Goal: Contribute content

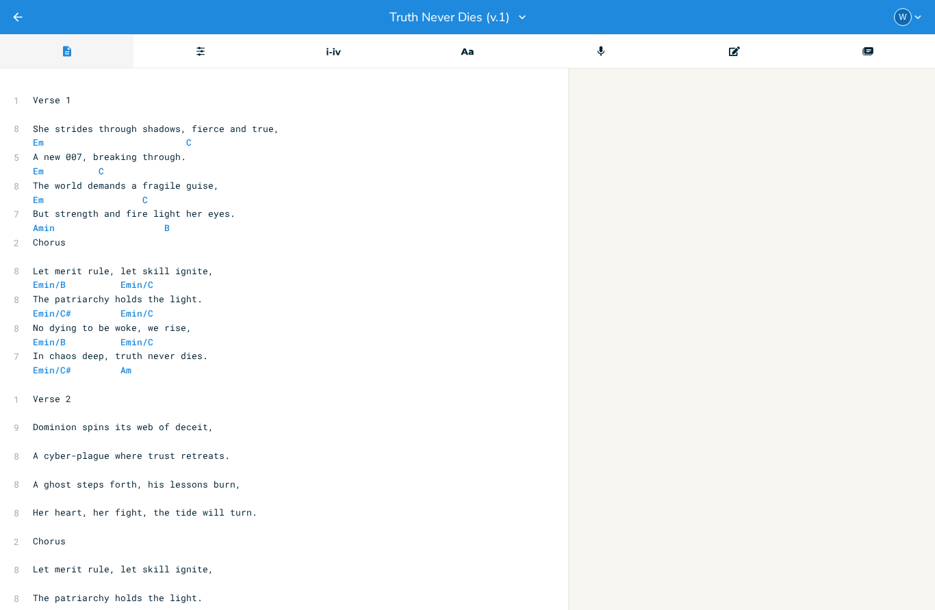
click at [604, 51] on icon at bounding box center [601, 52] width 8 height 10
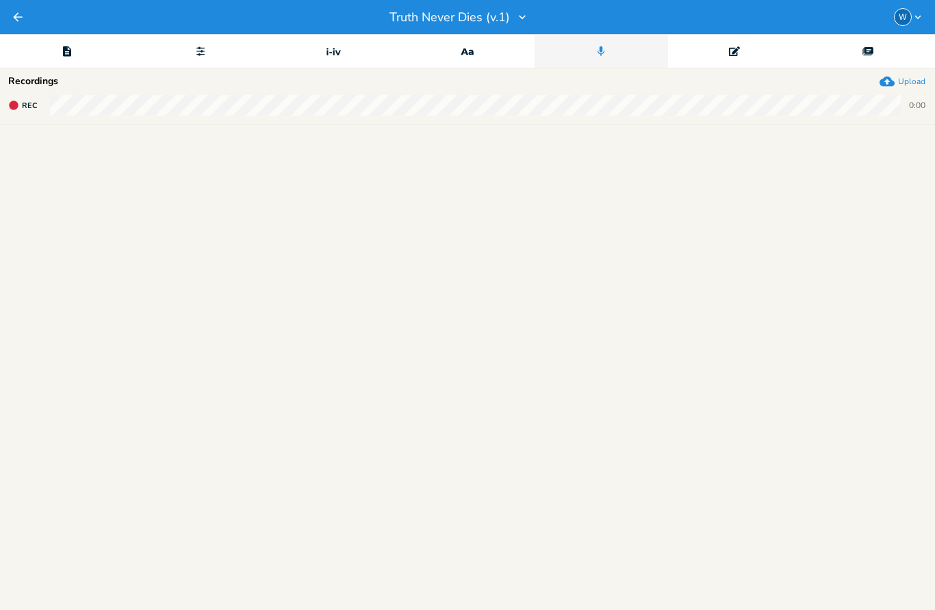
click at [16, 16] on icon "button" at bounding box center [17, 16] width 9 height 9
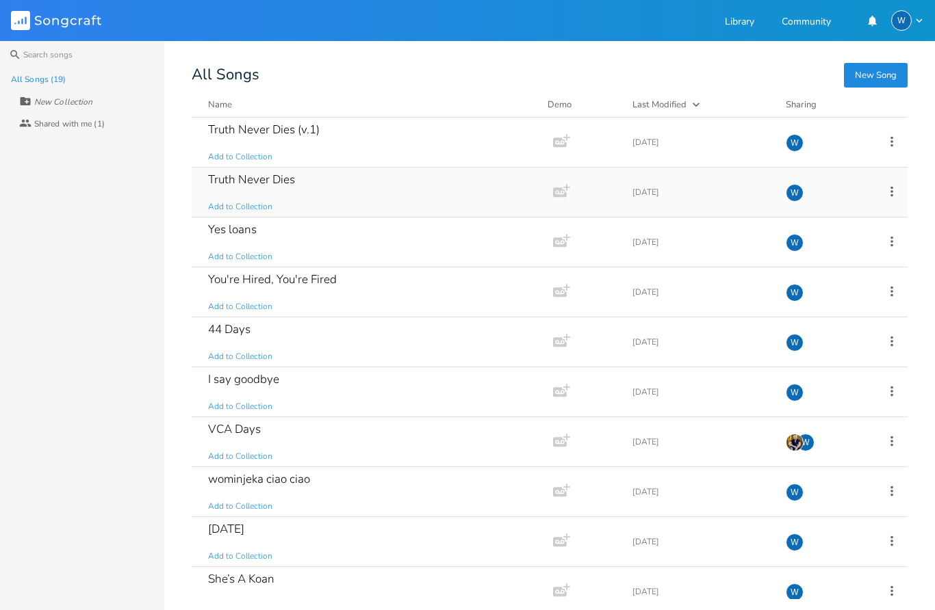
click at [282, 193] on div "Truth Never Dies Add to Collection" at bounding box center [369, 192] width 323 height 49
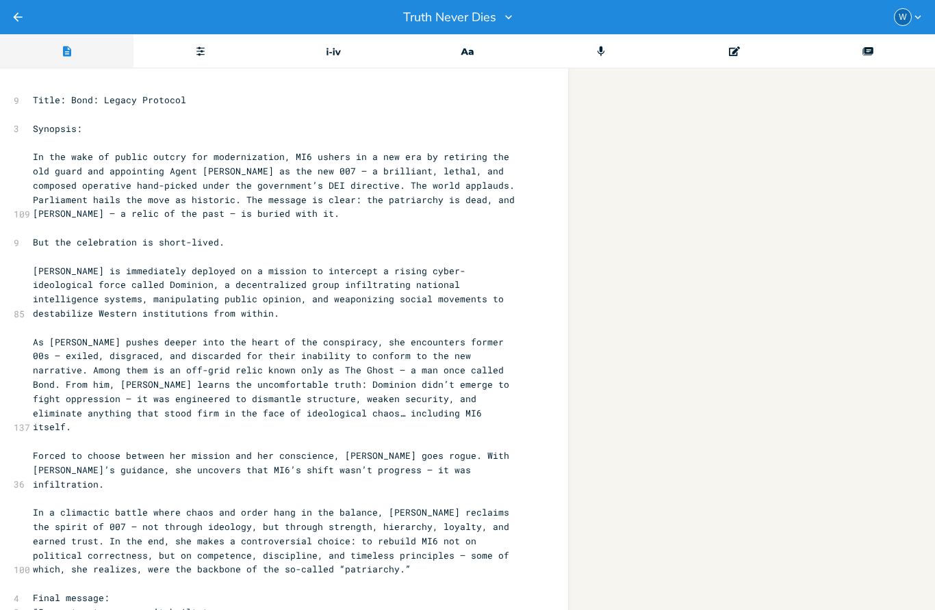
click at [597, 55] on icon "Record" at bounding box center [601, 51] width 12 height 12
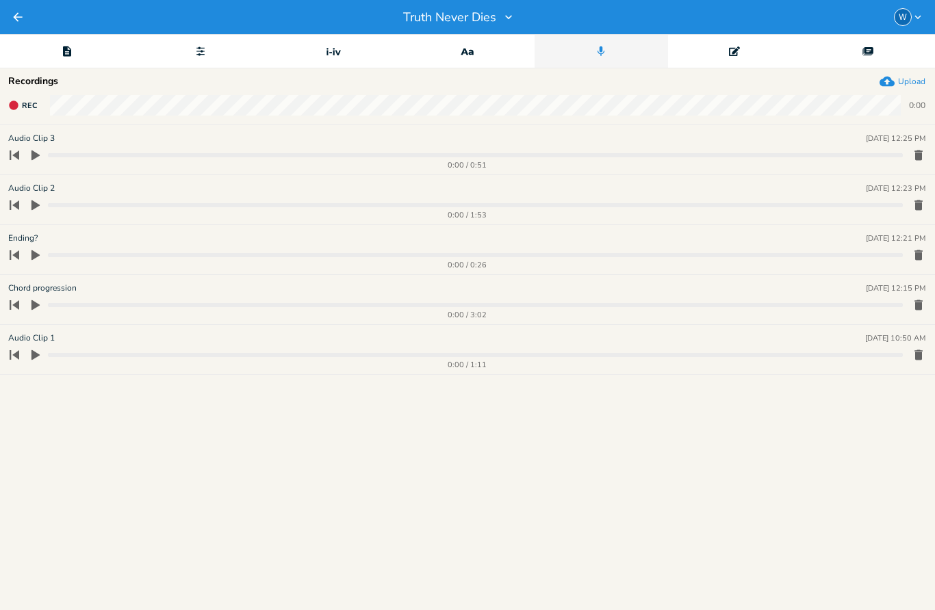
click at [34, 203] on icon "button" at bounding box center [35, 206] width 8 height 10
click at [298, 204] on progress at bounding box center [475, 205] width 855 height 4
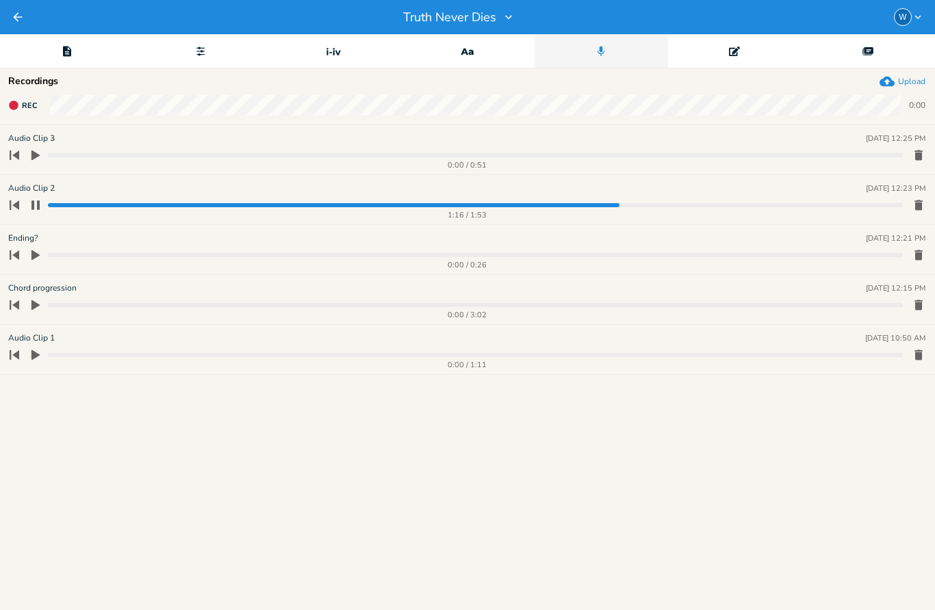
click at [41, 206] on button "button" at bounding box center [35, 205] width 21 height 22
